Goal: Transaction & Acquisition: Purchase product/service

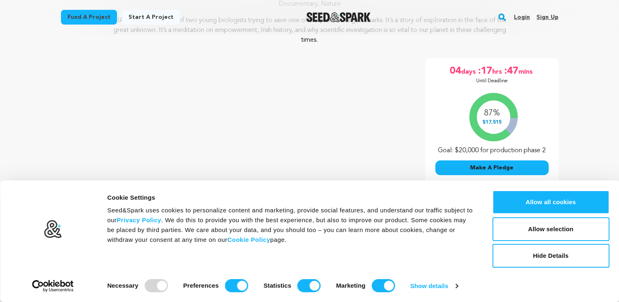
scroll to position [123, 0]
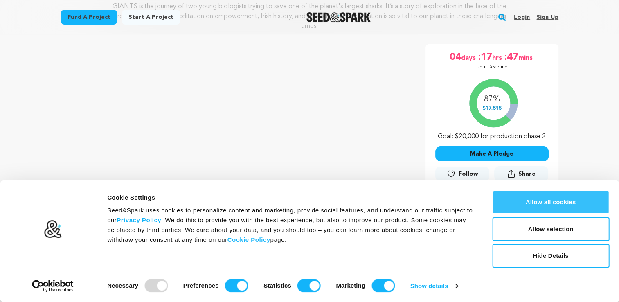
click at [545, 199] on button "Allow all cookies" at bounding box center [550, 202] width 117 height 24
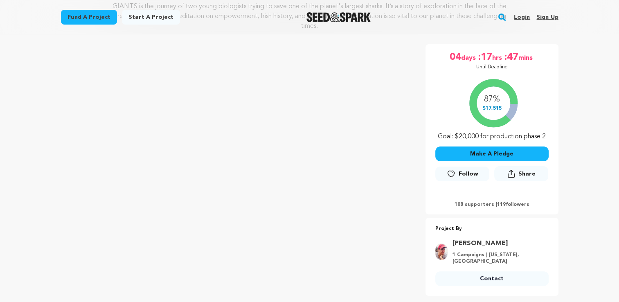
click at [490, 153] on button "Make A Pledge" at bounding box center [491, 153] width 113 height 15
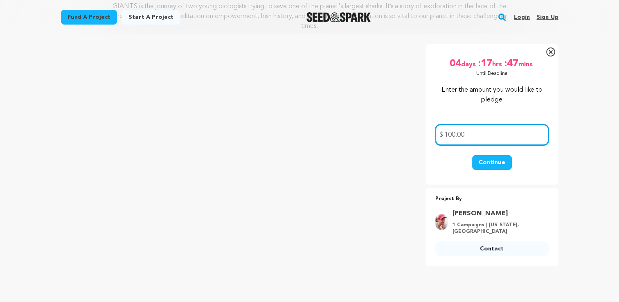
type input "100.00"
click at [499, 162] on button "Continue" at bounding box center [492, 162] width 40 height 15
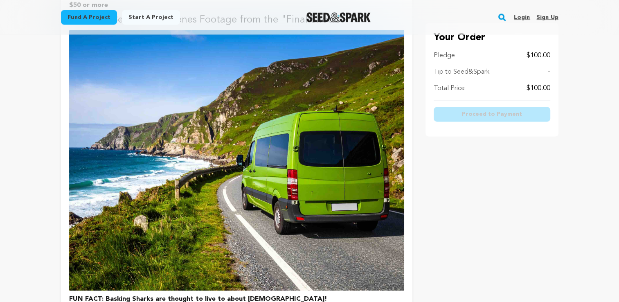
scroll to position [1309, 0]
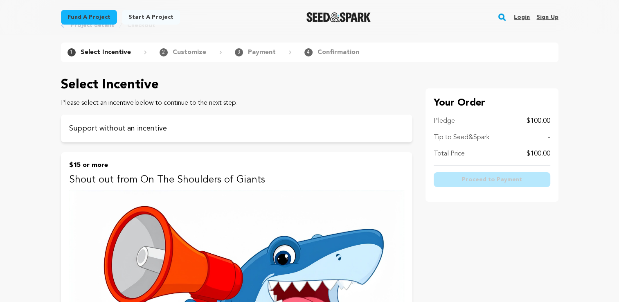
scroll to position [0, 0]
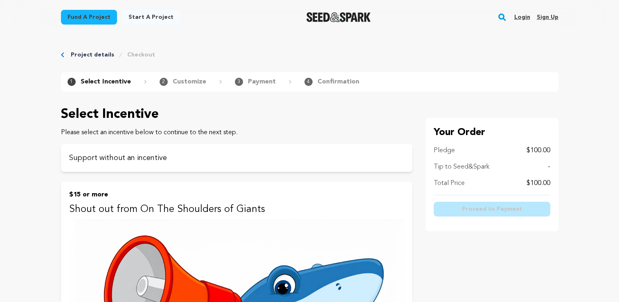
click at [543, 17] on link "Sign up" at bounding box center [547, 17] width 22 height 13
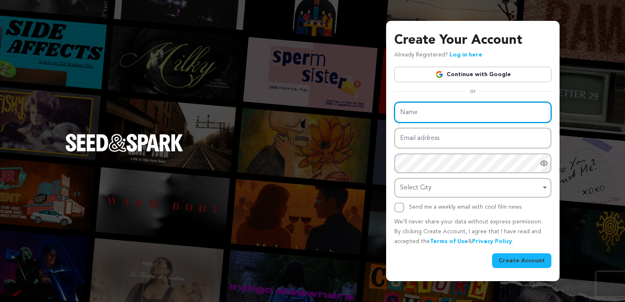
click at [473, 106] on input "Name" at bounding box center [472, 112] width 157 height 21
type input "James Viceconte"
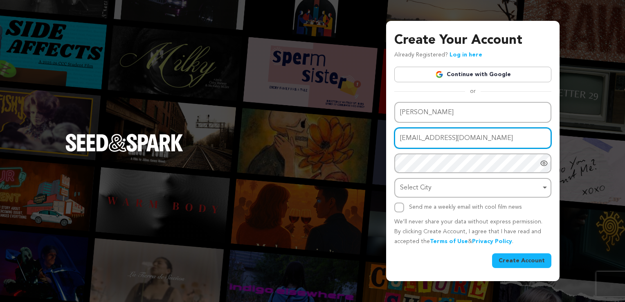
drag, startPoint x: 468, startPoint y: 138, endPoint x: 332, endPoint y: 128, distance: 136.2
click at [335, 142] on div "Create Your Account Already Registered? Log in here Continue with Google or eyJ…" at bounding box center [312, 151] width 625 height 302
type input "jamieviceconte@aol.com"
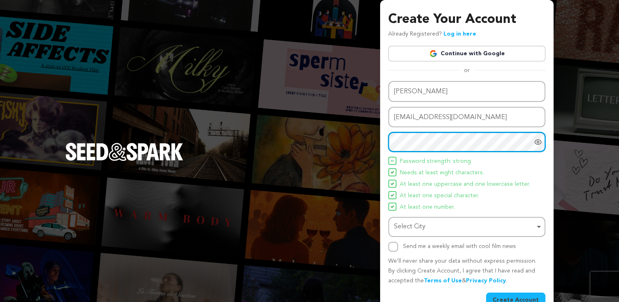
click at [450, 224] on div "Select City Remove item" at bounding box center [464, 227] width 141 height 12
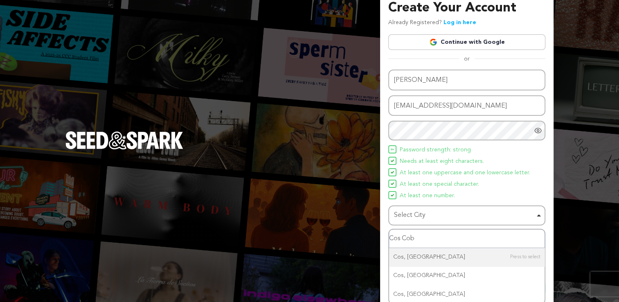
scroll to position [18, 0]
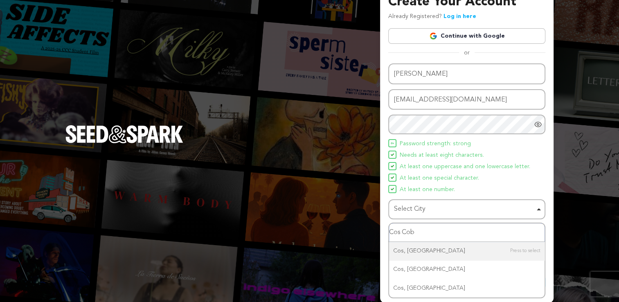
click at [472, 230] on input "Cos Cob" at bounding box center [466, 232] width 155 height 18
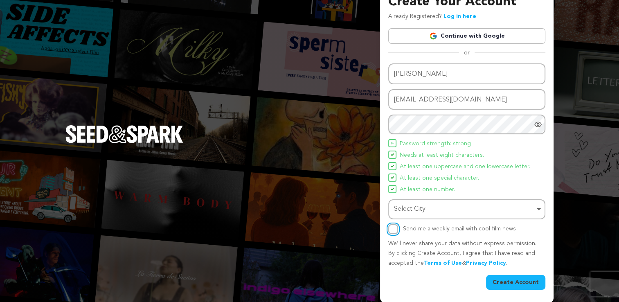
click at [448, 212] on div "Select City Remove item" at bounding box center [464, 209] width 141 height 12
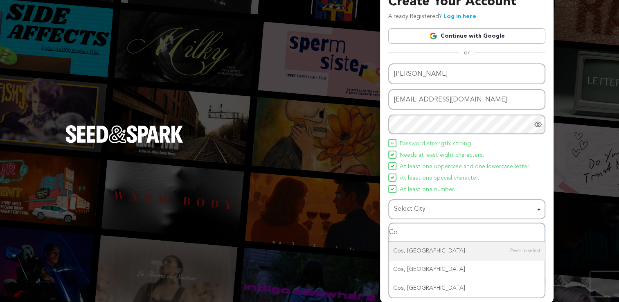
type input "C"
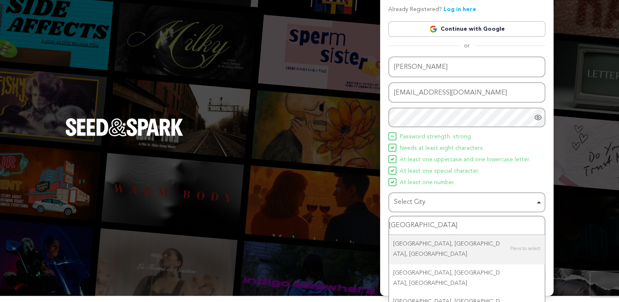
scroll to position [31, 0]
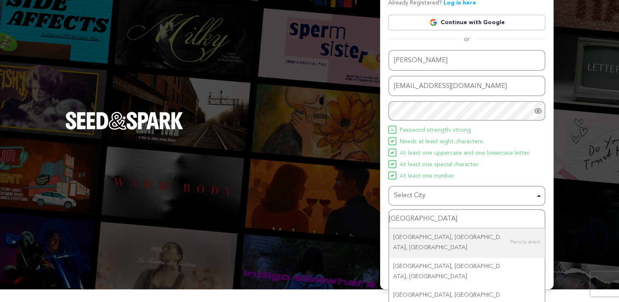
type input "Greenwich,"
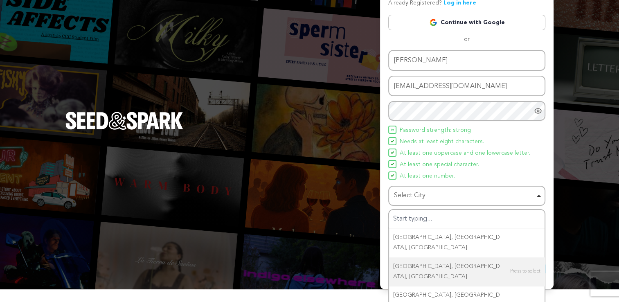
scroll to position [18, 0]
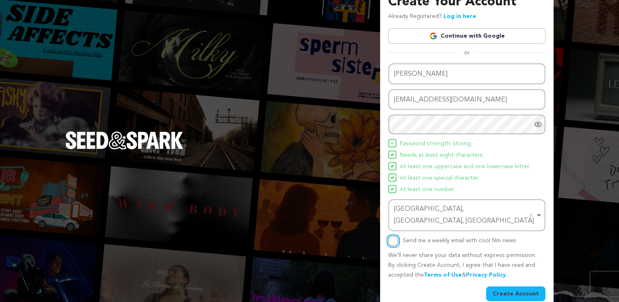
click at [394, 236] on input "Send me a weekly email with cool film news" at bounding box center [393, 241] width 10 height 10
checkbox input "true"
click at [516, 286] on button "Create Account" at bounding box center [515, 293] width 59 height 15
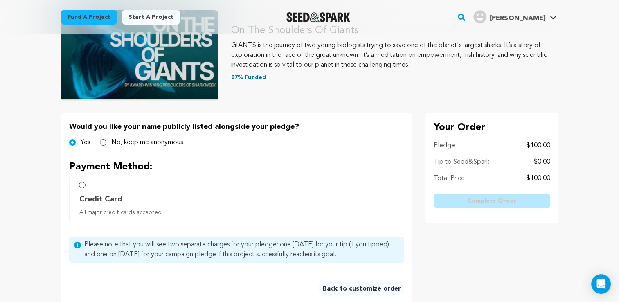
scroll to position [82, 0]
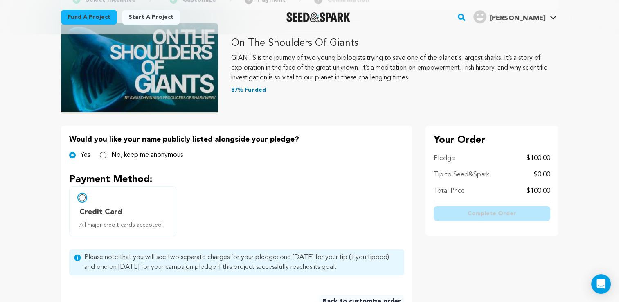
click at [82, 196] on input "Credit Card All major credit cards accepted." at bounding box center [82, 197] width 7 height 7
radio input "false"
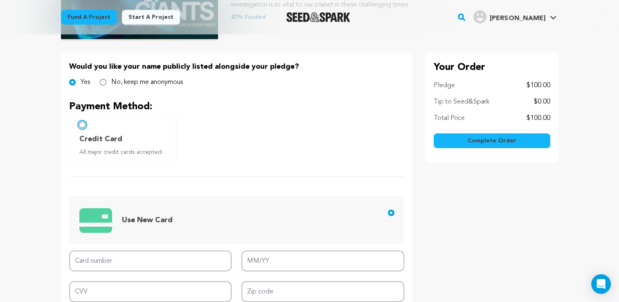
scroll to position [164, 0]
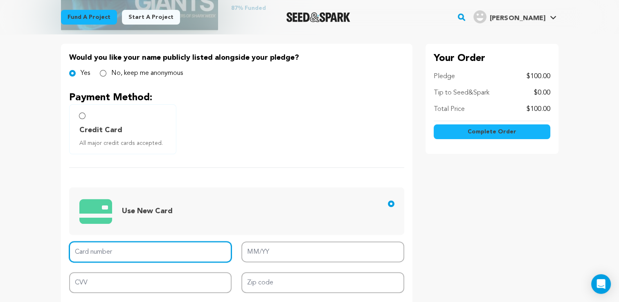
click at [181, 248] on input "Card number" at bounding box center [150, 251] width 163 height 21
type input "4147 7888 6752 7725"
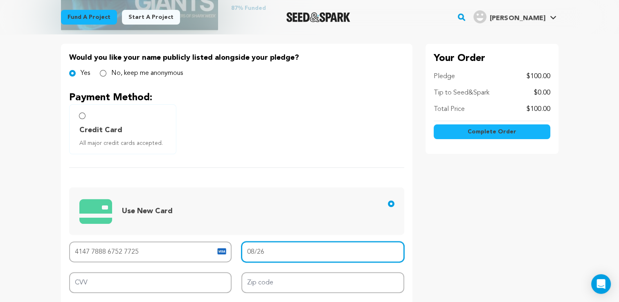
type input "08/26"
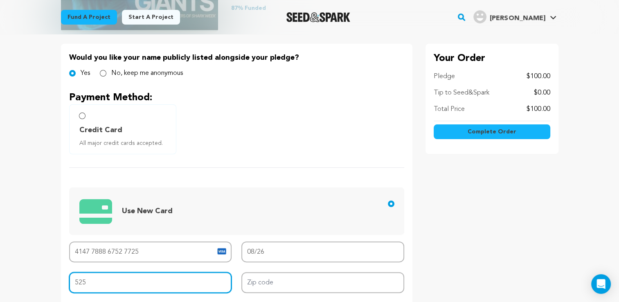
type input "525"
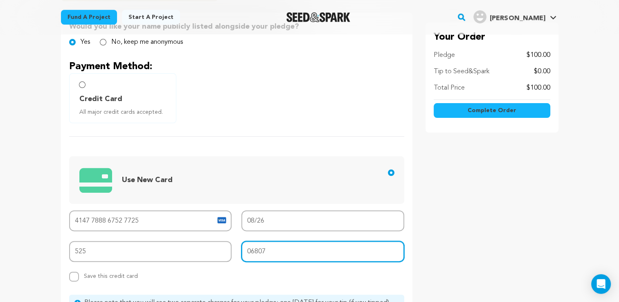
scroll to position [245, 0]
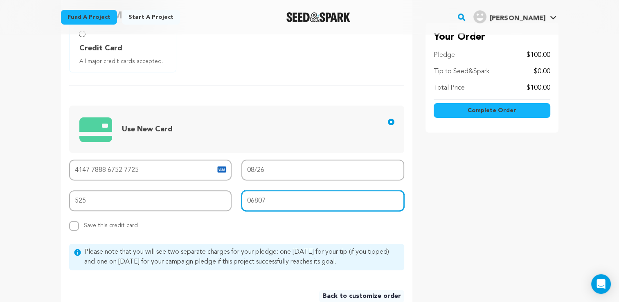
type input "06807"
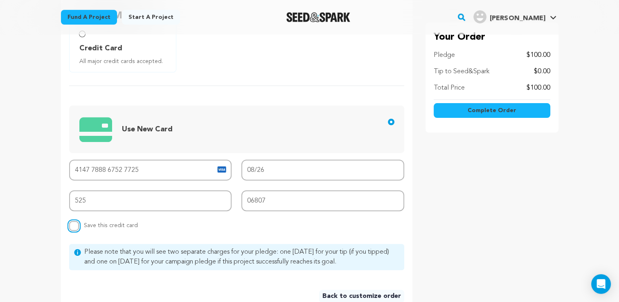
click at [75, 222] on input "Replace saved credit card Save this credit card" at bounding box center [74, 226] width 10 height 10
checkbox input "false"
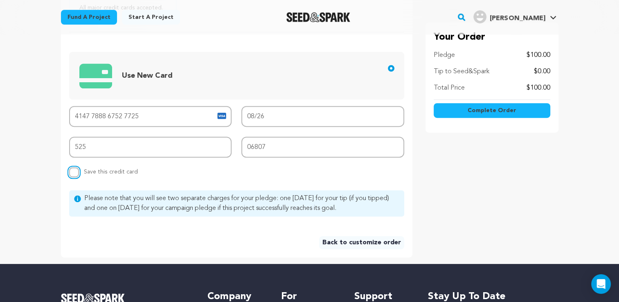
scroll to position [286, 0]
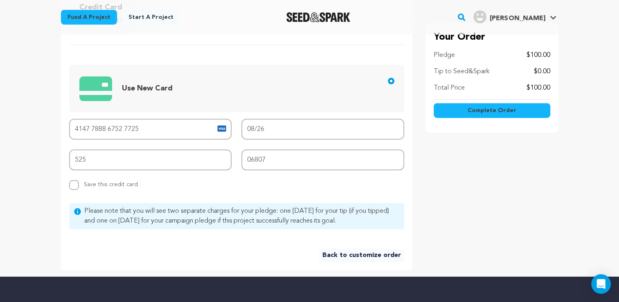
click at [466, 110] on button "Complete Order" at bounding box center [492, 111] width 117 height 15
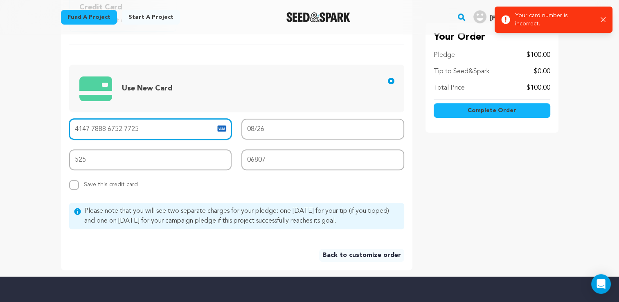
click at [148, 128] on input "4147 7888 6752 7725" at bounding box center [150, 129] width 163 height 21
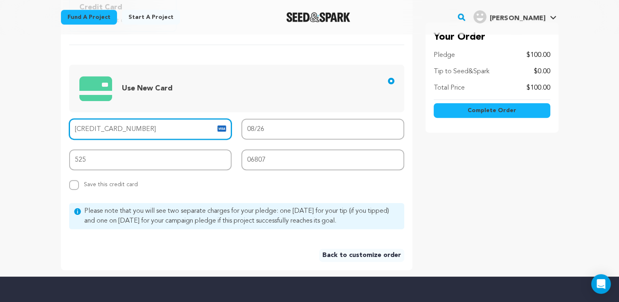
type input "4147 7888 6752 7752"
click at [488, 113] on span "Complete Order" at bounding box center [492, 111] width 49 height 8
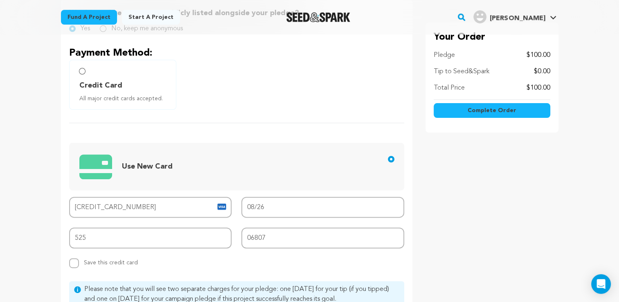
scroll to position [205, 0]
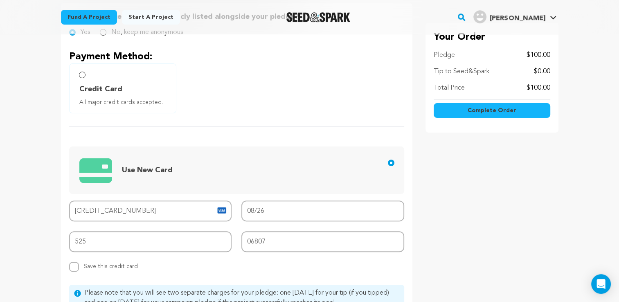
click at [488, 112] on span "Complete Order" at bounding box center [492, 111] width 49 height 8
click at [80, 73] on input "Credit Card All major credit cards accepted." at bounding box center [82, 75] width 7 height 7
click at [80, 75] on input "Credit Card All major credit cards accepted." at bounding box center [82, 75] width 7 height 7
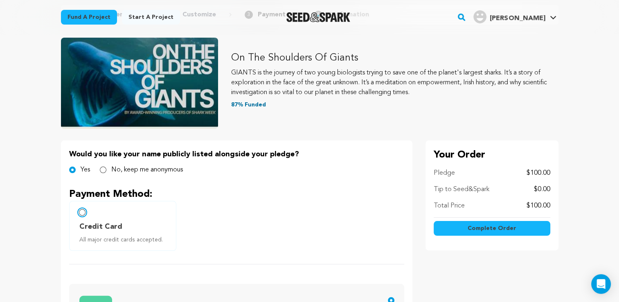
scroll to position [164, 0]
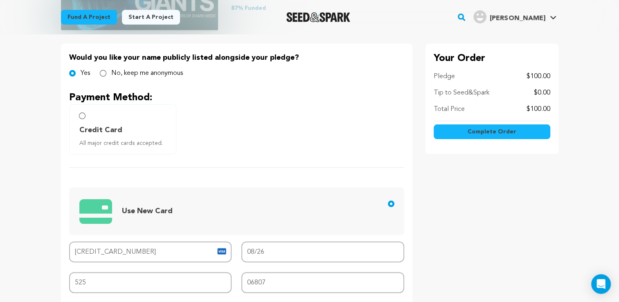
click at [491, 133] on span "Complete Order" at bounding box center [492, 132] width 49 height 8
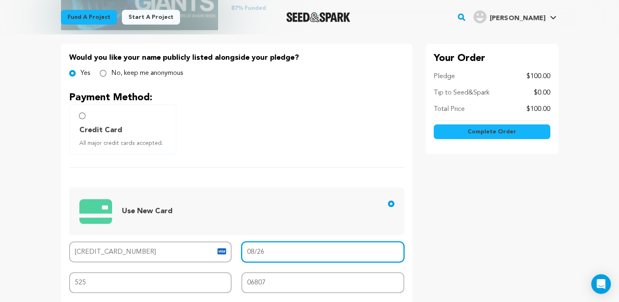
click at [309, 248] on input "08/26" at bounding box center [322, 251] width 163 height 21
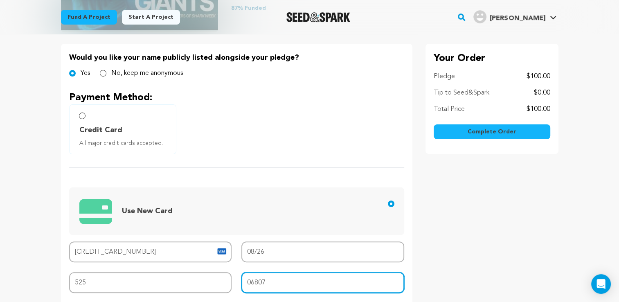
click at [304, 281] on input "06807" at bounding box center [322, 282] width 163 height 21
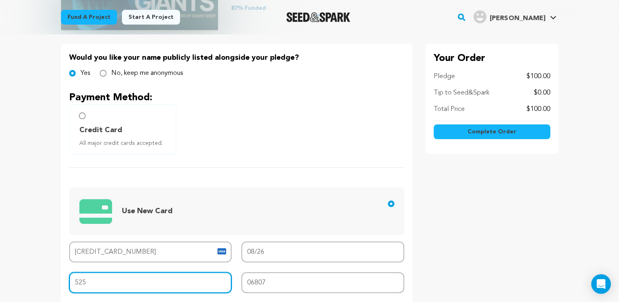
click at [133, 279] on input "525" at bounding box center [150, 282] width 163 height 21
type input "575"
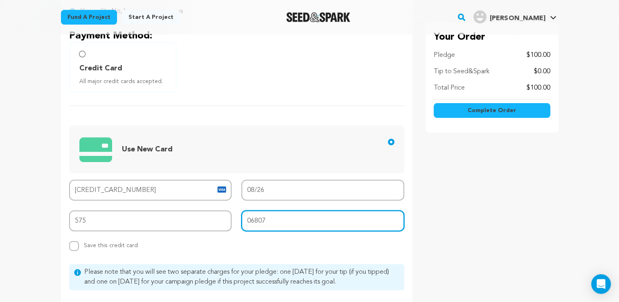
scroll to position [245, 0]
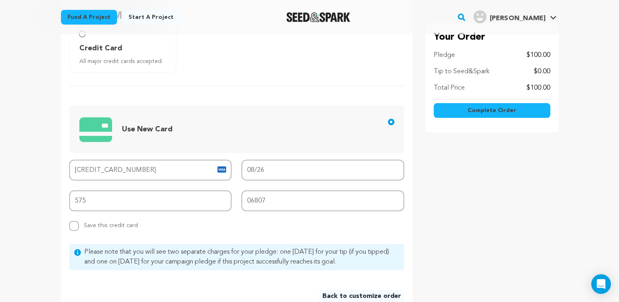
click at [488, 106] on button "Complete Order" at bounding box center [492, 111] width 117 height 15
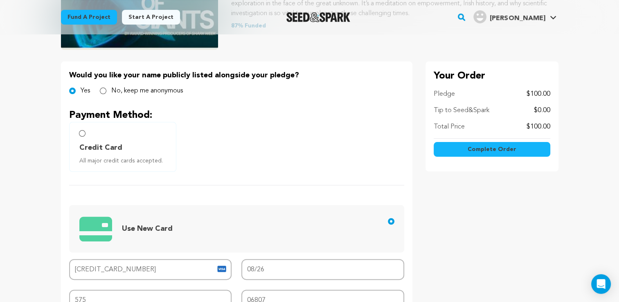
scroll to position [123, 0]
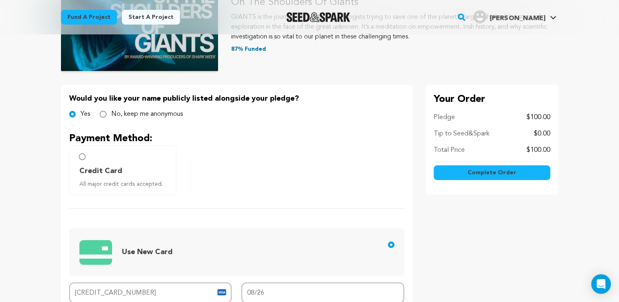
click at [84, 155] on div "Credit Card All major credit cards accepted." at bounding box center [122, 170] width 107 height 50
click at [83, 158] on input "Credit Card All major credit cards accepted." at bounding box center [82, 156] width 7 height 7
click at [480, 172] on span "Complete Order" at bounding box center [492, 173] width 49 height 8
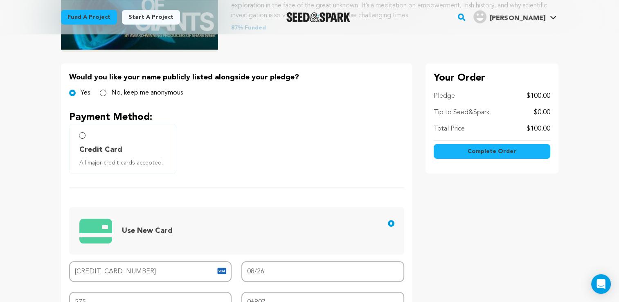
scroll to position [205, 0]
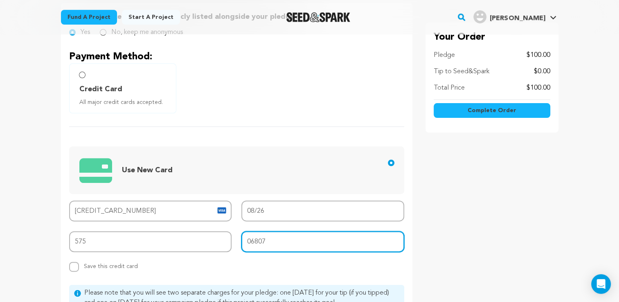
click at [274, 240] on input "06807" at bounding box center [322, 241] width 163 height 21
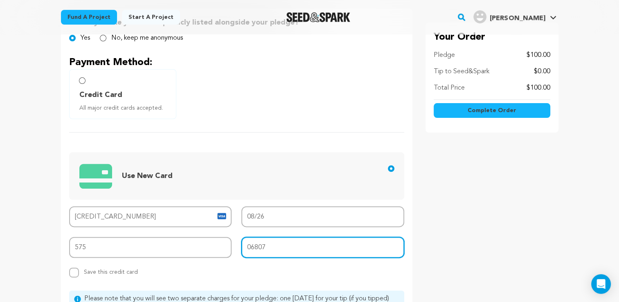
scroll to position [123, 0]
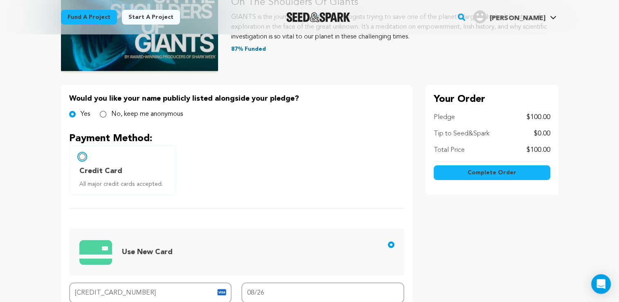
click at [84, 159] on input "Credit Card All major credit cards accepted." at bounding box center [82, 156] width 7 height 7
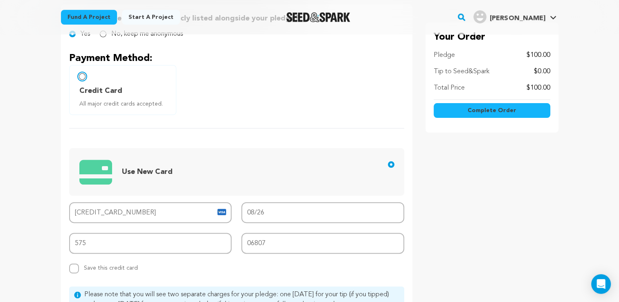
scroll to position [205, 0]
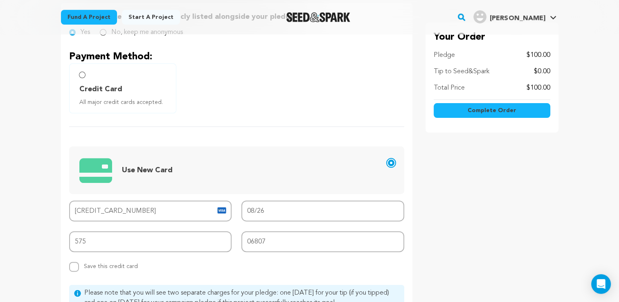
click at [390, 162] on input "Use New Card" at bounding box center [391, 163] width 7 height 7
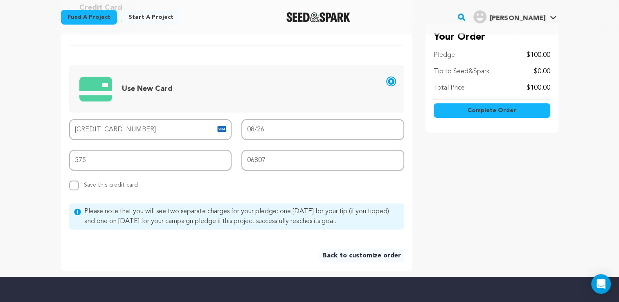
scroll to position [286, 0]
click at [501, 109] on span "Complete Order" at bounding box center [492, 111] width 49 height 8
click at [277, 131] on input "08/26" at bounding box center [322, 129] width 163 height 21
click at [107, 161] on input "575" at bounding box center [150, 159] width 163 height 21
click at [270, 157] on input "06807" at bounding box center [322, 159] width 163 height 21
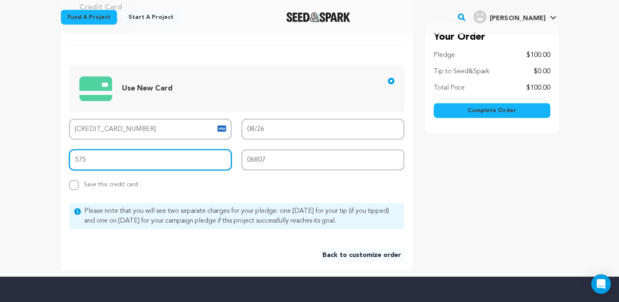
click at [194, 150] on input "575" at bounding box center [150, 159] width 163 height 21
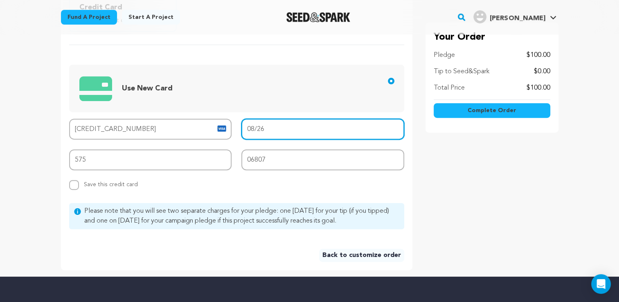
click at [281, 130] on input "08/26" at bounding box center [322, 129] width 163 height 21
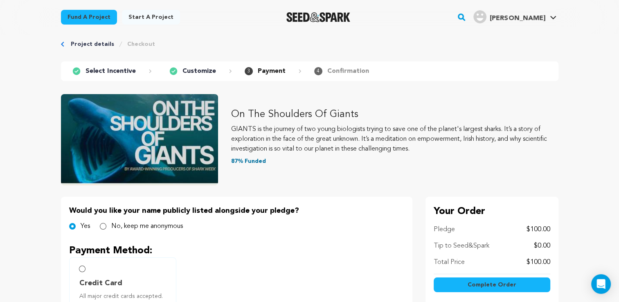
scroll to position [0, 0]
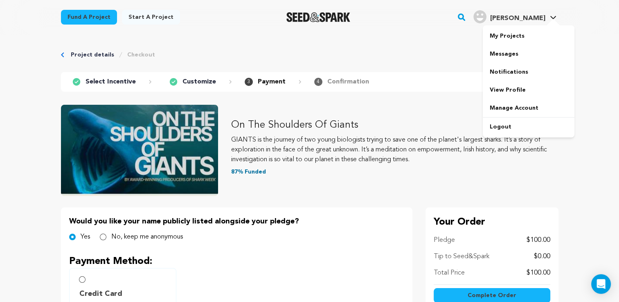
click at [527, 16] on span "[PERSON_NAME]" at bounding box center [517, 18] width 55 height 7
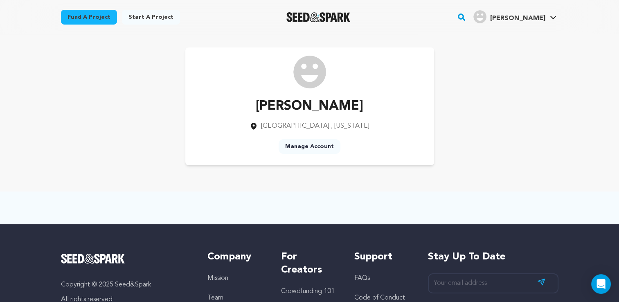
click at [299, 146] on link "Manage Account" at bounding box center [310, 146] width 62 height 15
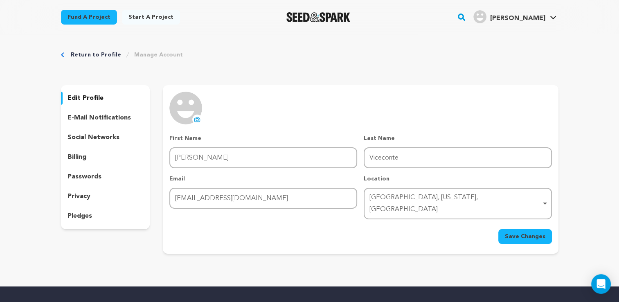
click at [79, 154] on p "billing" at bounding box center [77, 157] width 19 height 10
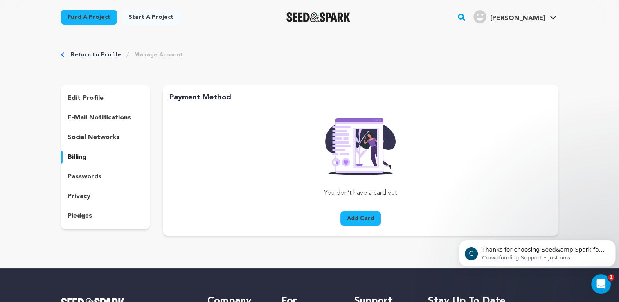
click at [106, 52] on link "Return to Profile" at bounding box center [96, 55] width 50 height 8
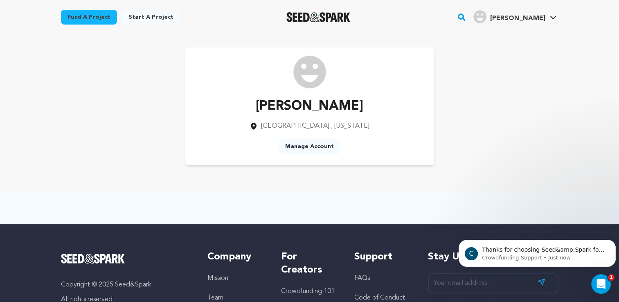
click at [83, 19] on link "Fund a project" at bounding box center [89, 17] width 56 height 15
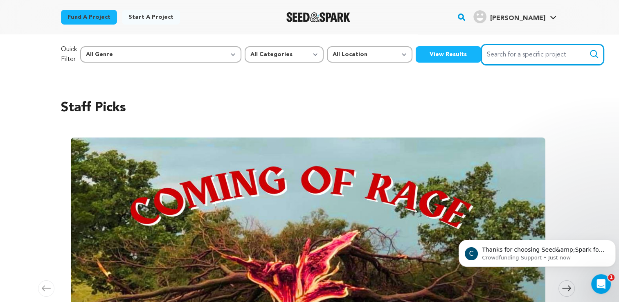
click at [481, 50] on input "Search for a specific project" at bounding box center [542, 54] width 123 height 21
type input "Shoulders"
click at [589, 49] on button "Search" at bounding box center [594, 54] width 10 height 10
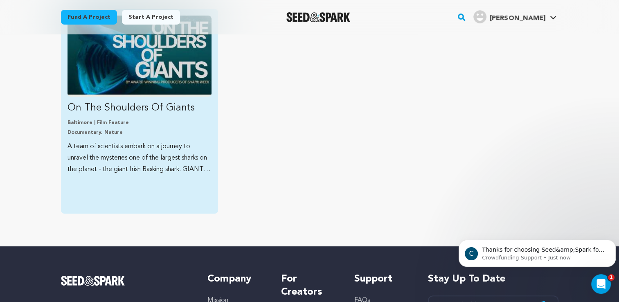
scroll to position [123, 0]
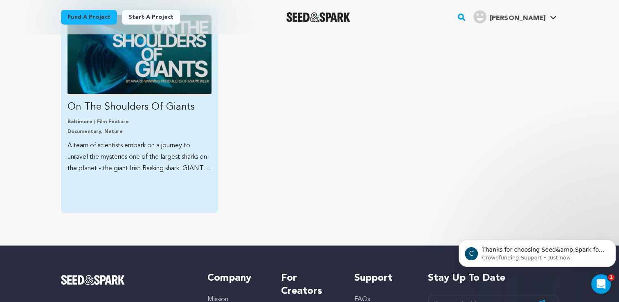
click at [133, 71] on img "Fund On The Shoulders Of Giants" at bounding box center [140, 55] width 144 height 81
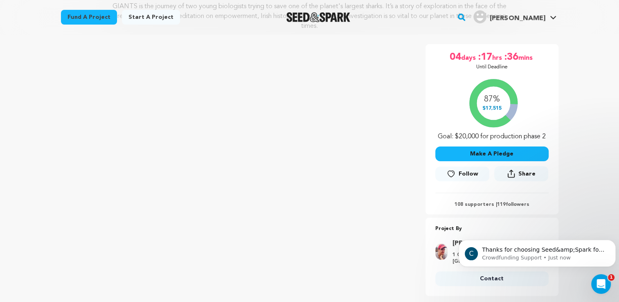
click at [490, 154] on button "Make A Pledge" at bounding box center [491, 153] width 113 height 15
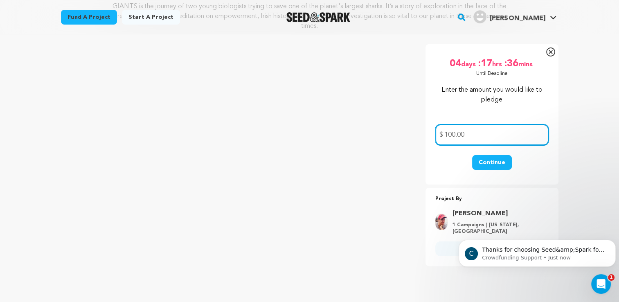
type input "100.00"
click at [488, 162] on button "Continue" at bounding box center [492, 162] width 40 height 15
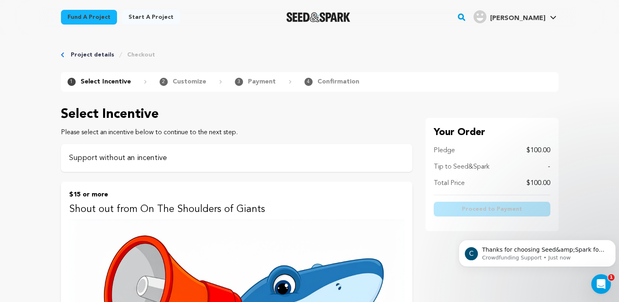
click at [169, 156] on p "Support without an incentive" at bounding box center [236, 157] width 335 height 11
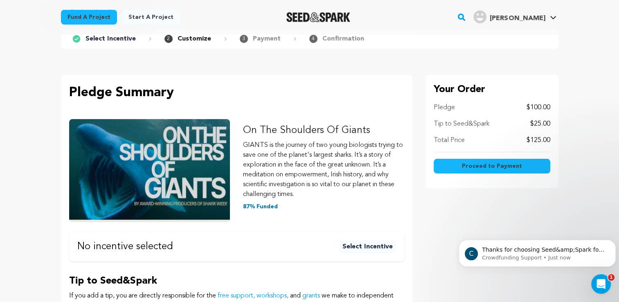
scroll to position [123, 0]
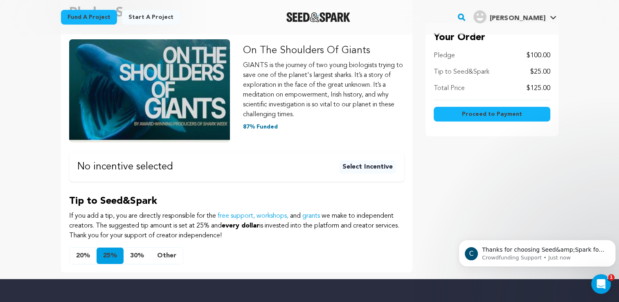
click at [161, 254] on button "Other" at bounding box center [167, 256] width 32 height 16
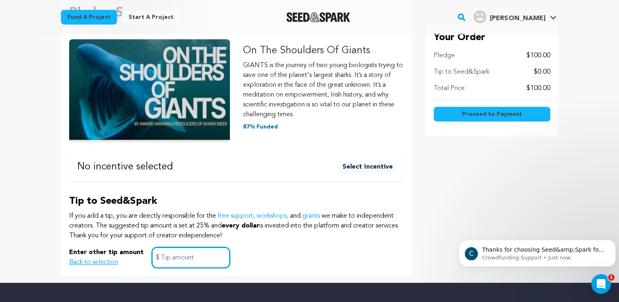
click at [170, 260] on input "text" at bounding box center [191, 257] width 78 height 21
type input "0.00"
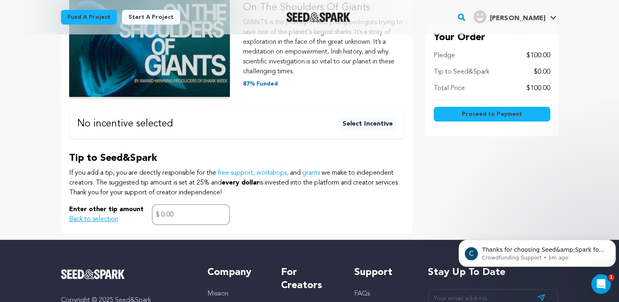
scroll to position [205, 0]
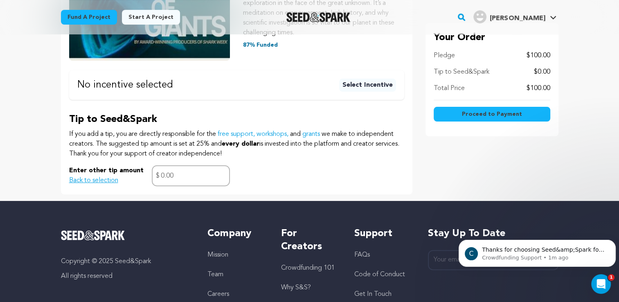
click at [471, 110] on span "Proceed to Payment" at bounding box center [492, 114] width 60 height 8
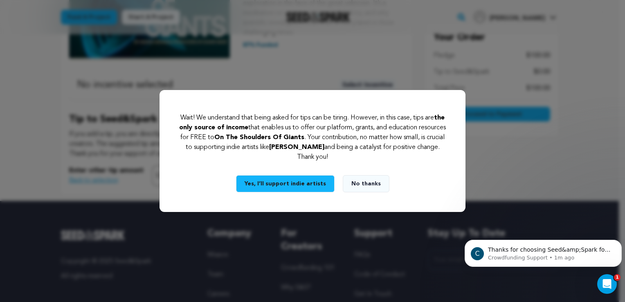
click at [355, 184] on button "No thanks" at bounding box center [366, 183] width 47 height 17
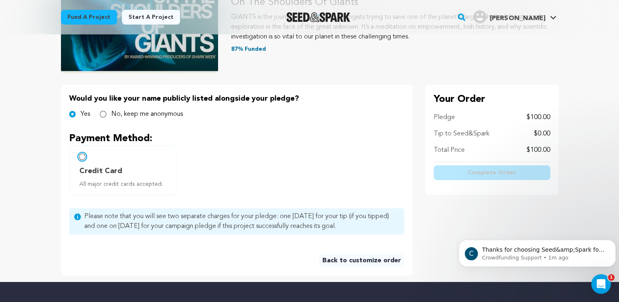
click at [83, 157] on input "Credit Card All major credit cards accepted." at bounding box center [82, 156] width 7 height 7
radio input "false"
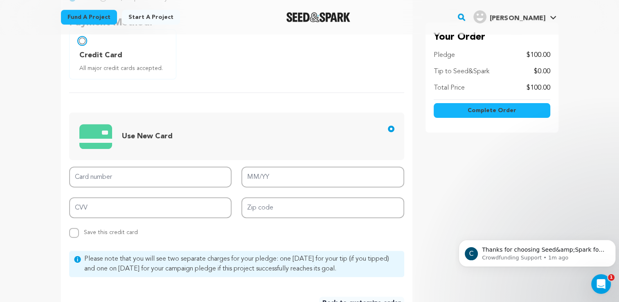
scroll to position [245, 0]
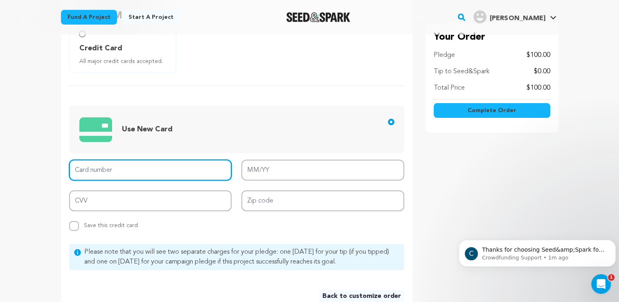
click at [126, 172] on input "Card number" at bounding box center [150, 170] width 163 height 21
type input "[CREDIT_CARD_NUMBER]"
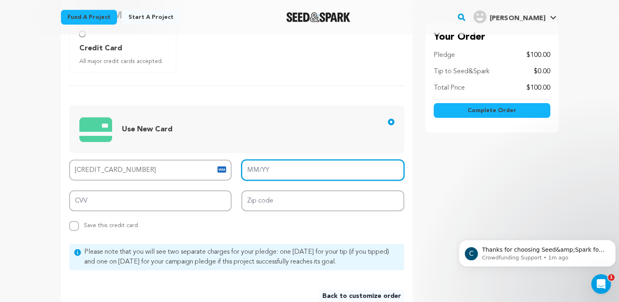
click at [283, 174] on input "MM/YY" at bounding box center [322, 170] width 163 height 21
type input "08/26"
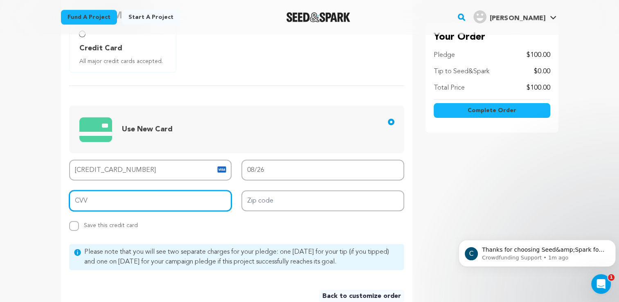
click at [141, 202] on input "CVV" at bounding box center [150, 200] width 163 height 21
type input "575"
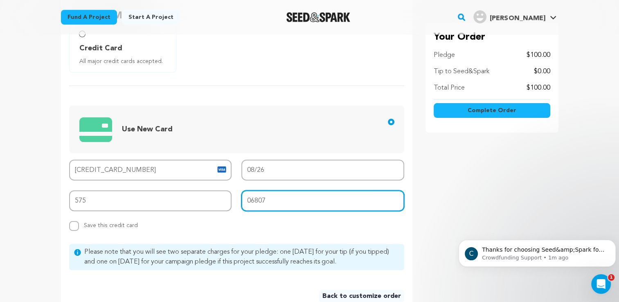
type input "06807"
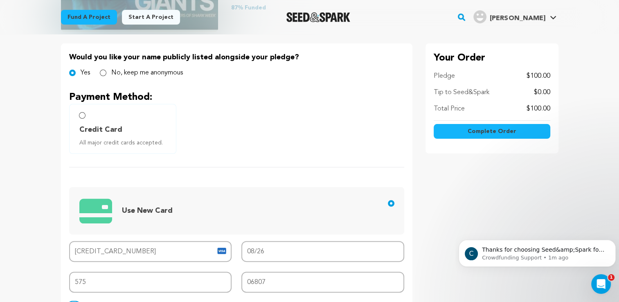
scroll to position [164, 0]
click at [488, 131] on span "Complete Order" at bounding box center [492, 132] width 49 height 8
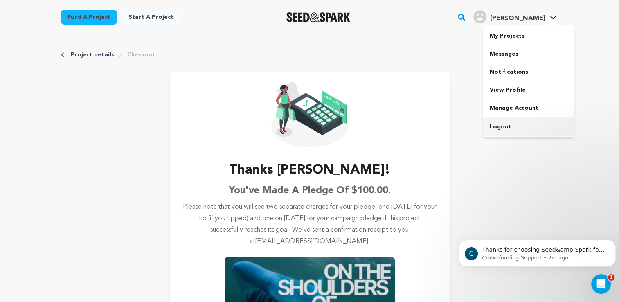
click at [506, 127] on link "Logout" at bounding box center [529, 127] width 92 height 18
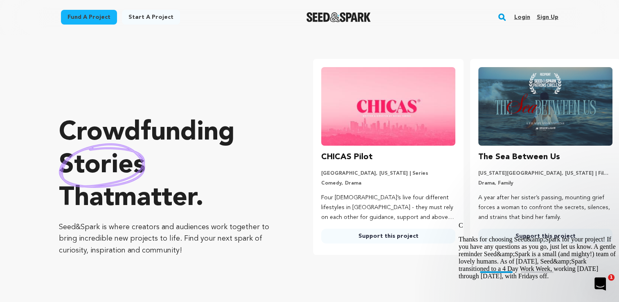
click at [520, 16] on link "Login" at bounding box center [522, 17] width 16 height 13
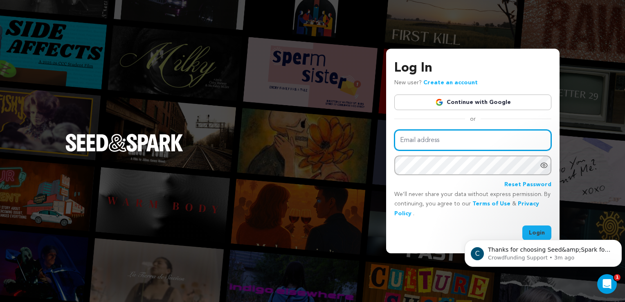
type input "[EMAIL_ADDRESS][DOMAIN_NAME]"
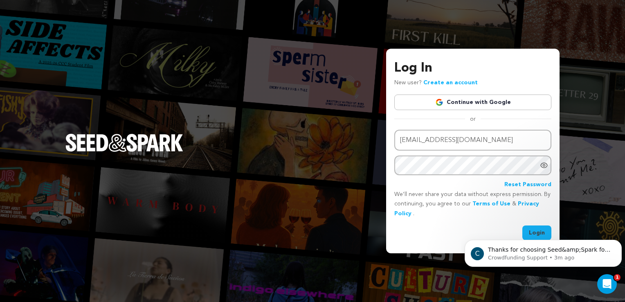
click at [541, 166] on icon "Show password as plain text. Warning: this will display your password on the sc…" at bounding box center [544, 165] width 8 height 8
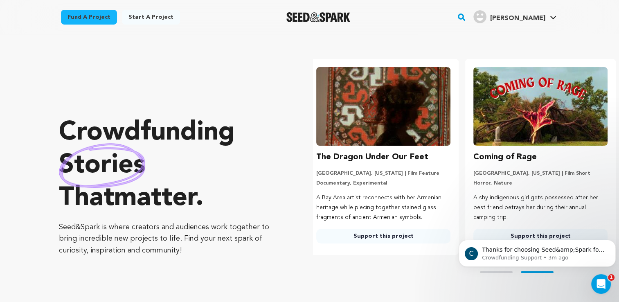
scroll to position [0, 164]
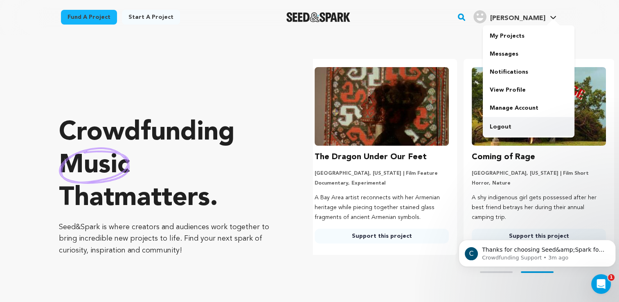
click at [503, 124] on link "Logout" at bounding box center [529, 127] width 92 height 18
